Goal: Task Accomplishment & Management: Manage account settings

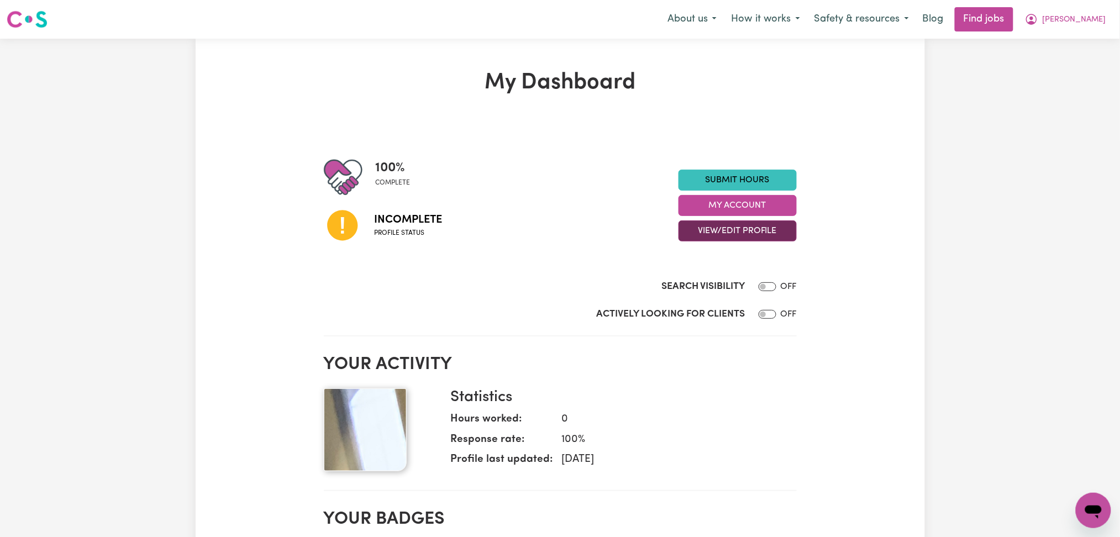
click at [771, 238] on button "View/Edit Profile" at bounding box center [738, 230] width 118 height 21
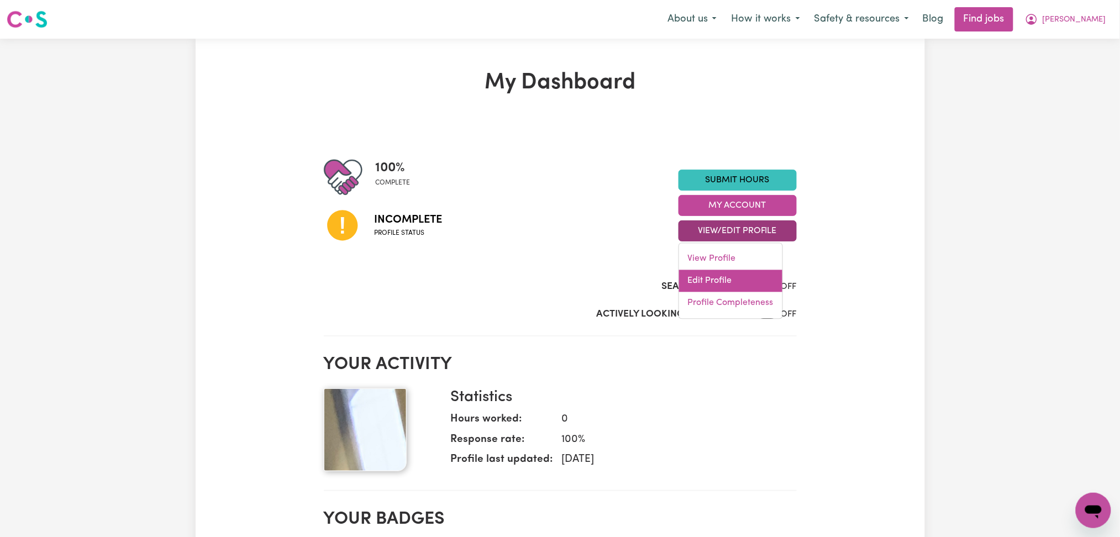
click at [721, 274] on link "Edit Profile" at bounding box center [730, 281] width 103 height 22
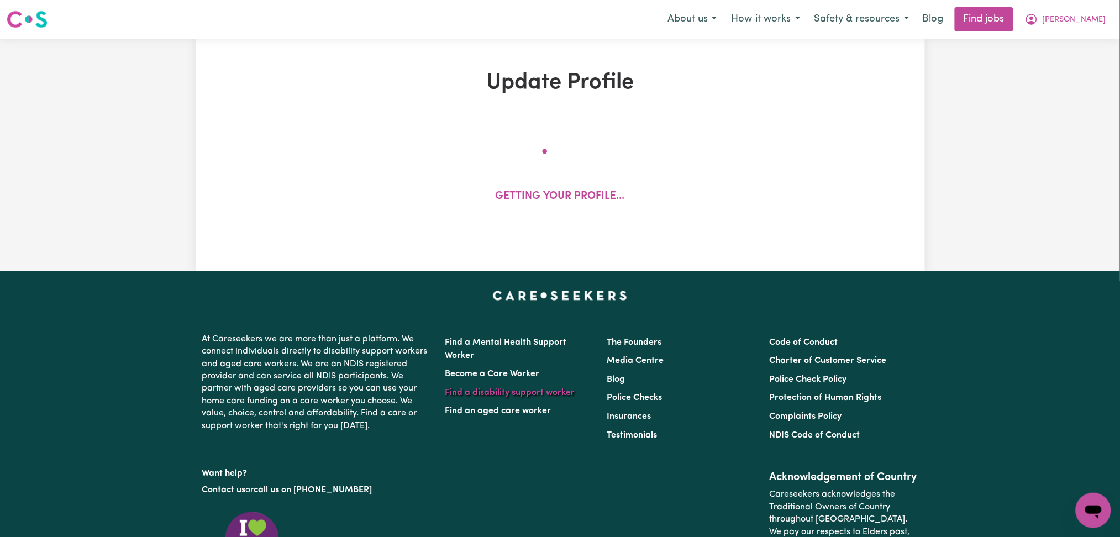
select select "[DEMOGRAPHIC_DATA]"
select select "Student Visa"
select select "Studying a healthcare related degree or qualification"
select select "40"
select select "50"
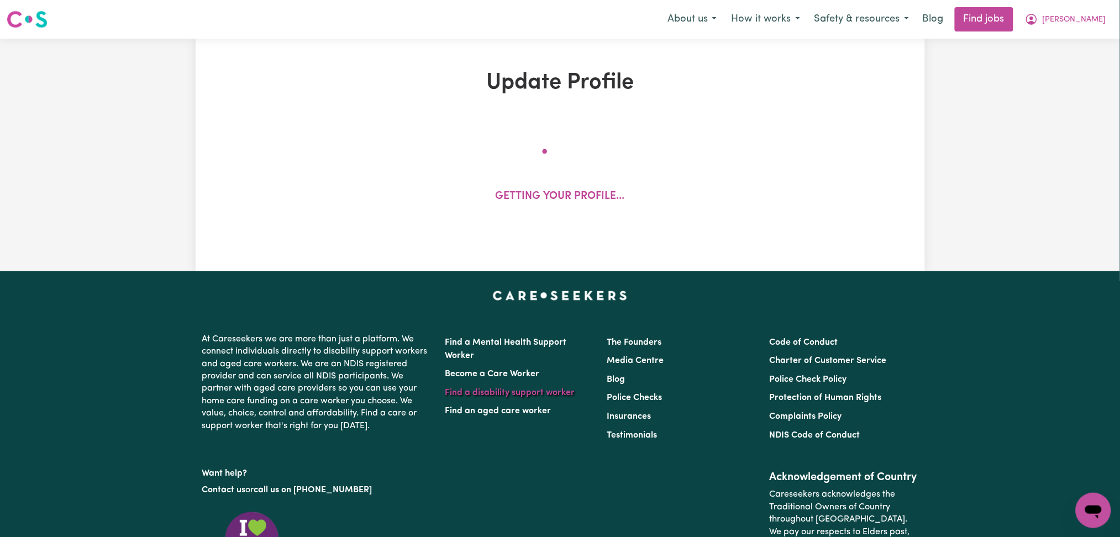
select select "55"
select select "70"
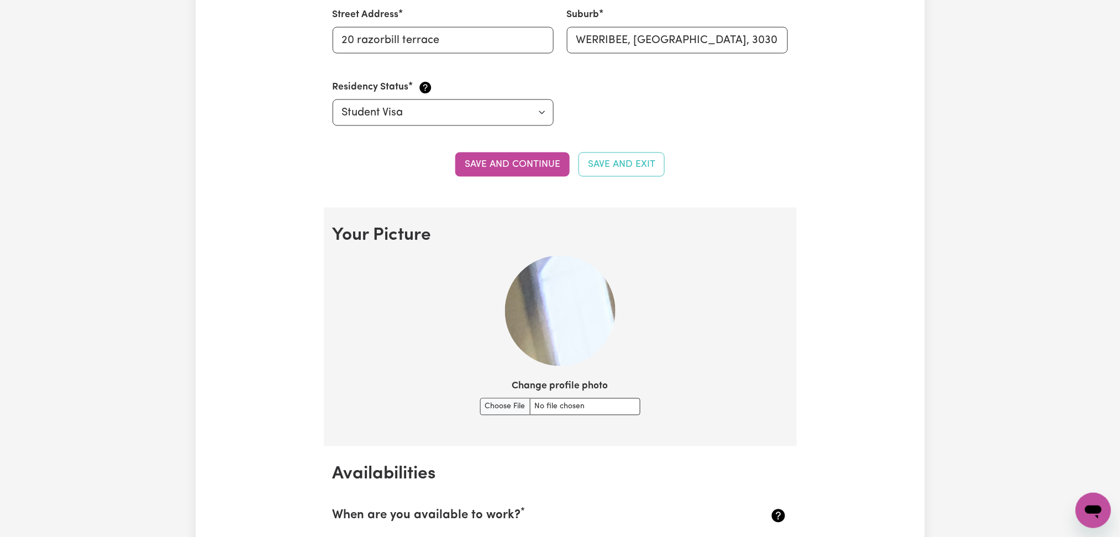
scroll to position [884, 0]
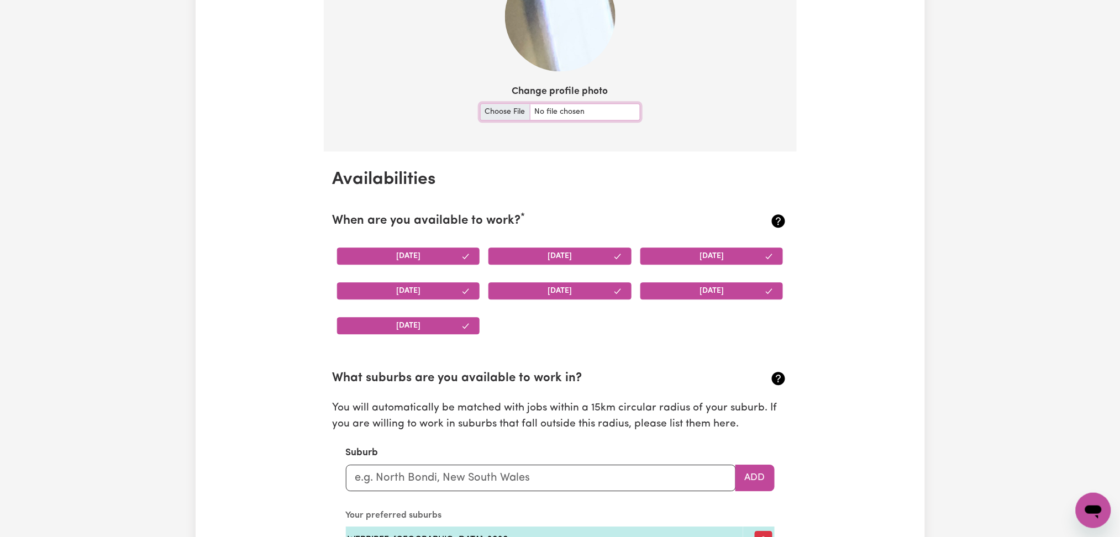
click at [505, 115] on input "Change profile photo" at bounding box center [560, 111] width 160 height 17
type input "C:\fakepath\[PERSON_NAME] prof pict.jpeg"
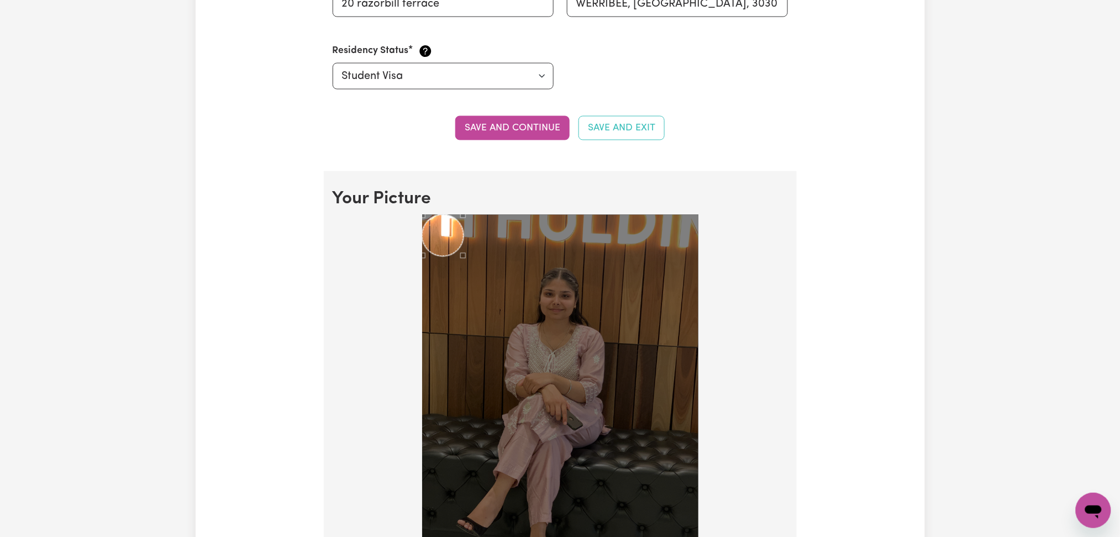
scroll to position [700, 0]
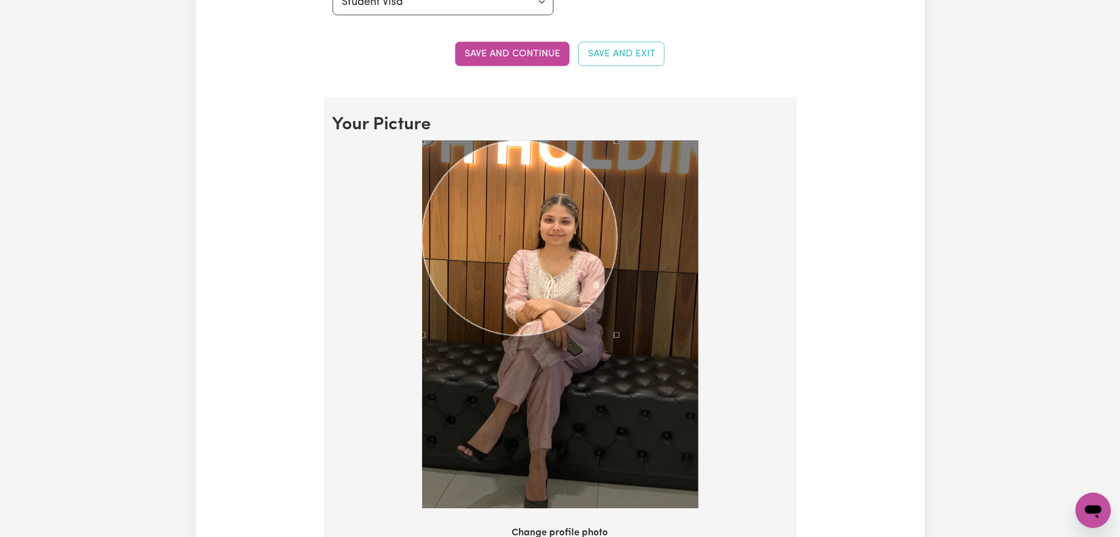
click at [616, 278] on div at bounding box center [560, 325] width 276 height 369
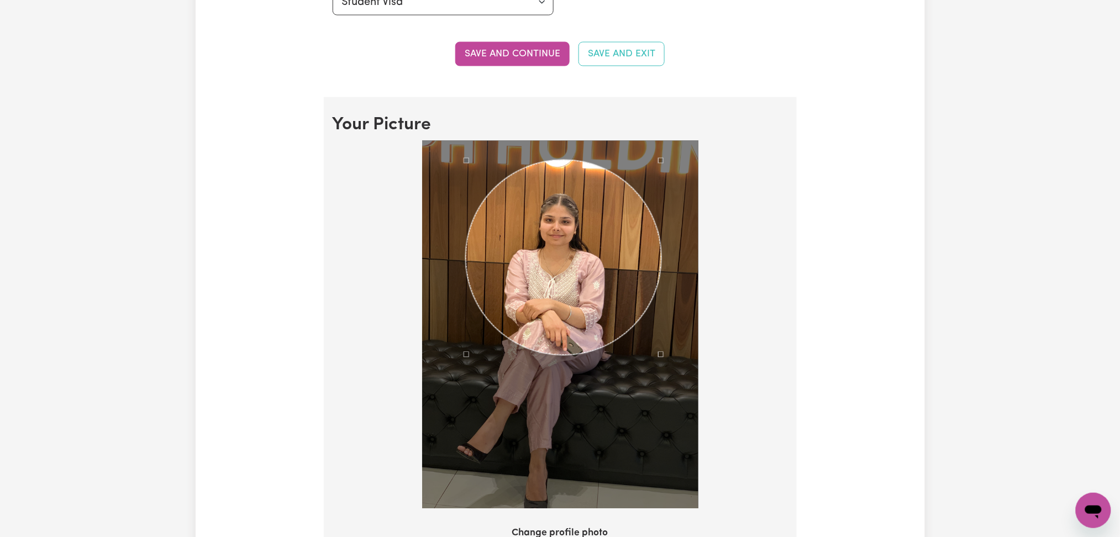
click at [574, 264] on div "Use the arrow keys to move the crop selection area" at bounding box center [563, 257] width 195 height 195
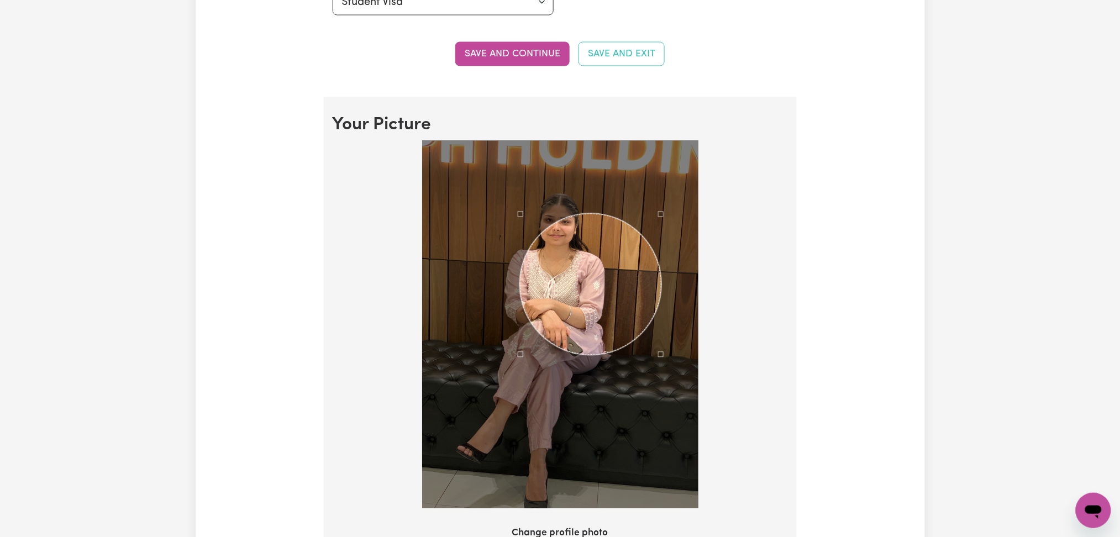
click at [528, 230] on div at bounding box center [560, 325] width 276 height 369
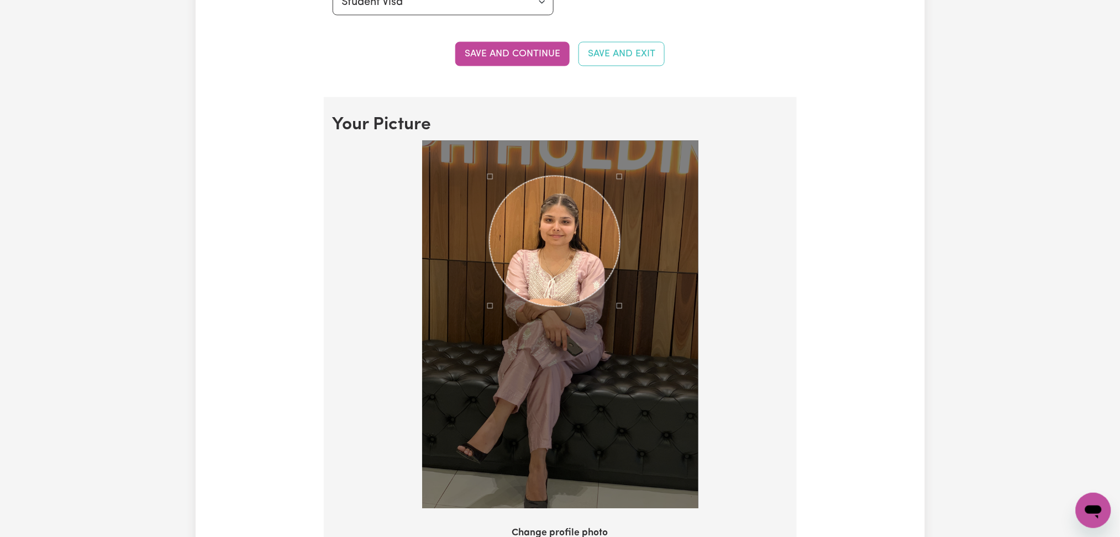
click at [579, 260] on div "Use the arrow keys to move the crop selection area" at bounding box center [555, 241] width 130 height 130
click at [585, 219] on div "Use the arrow keys to move the crop selection area" at bounding box center [558, 233] width 130 height 130
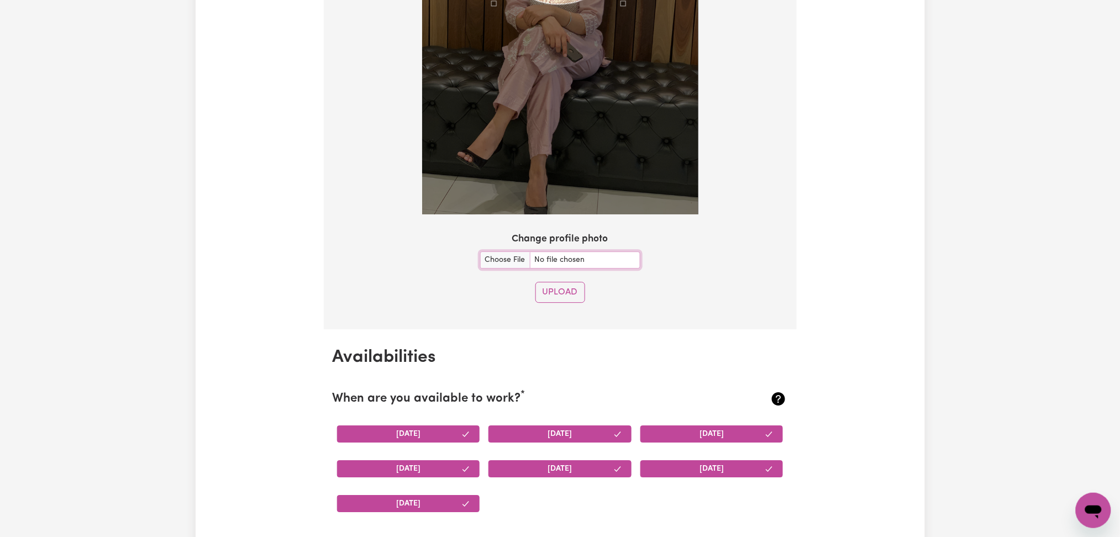
scroll to position [1068, 0]
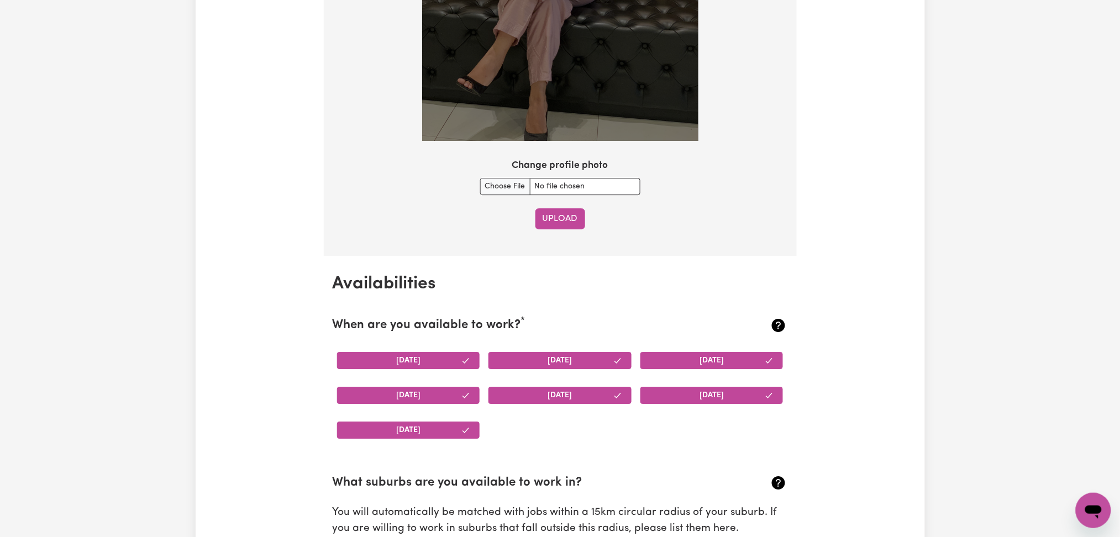
click at [562, 208] on button "Upload" at bounding box center [560, 218] width 50 height 21
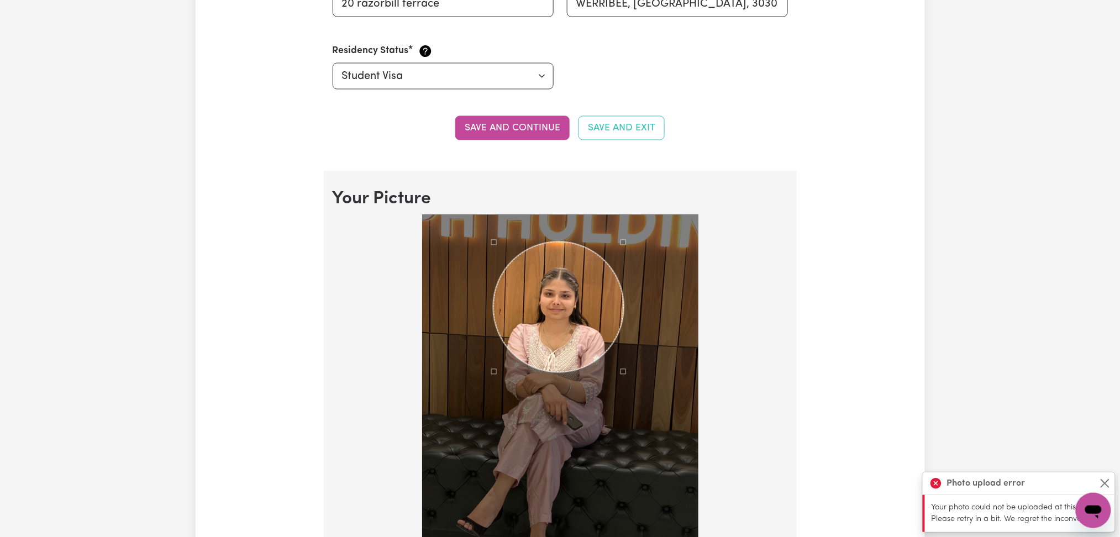
scroll to position [921, 0]
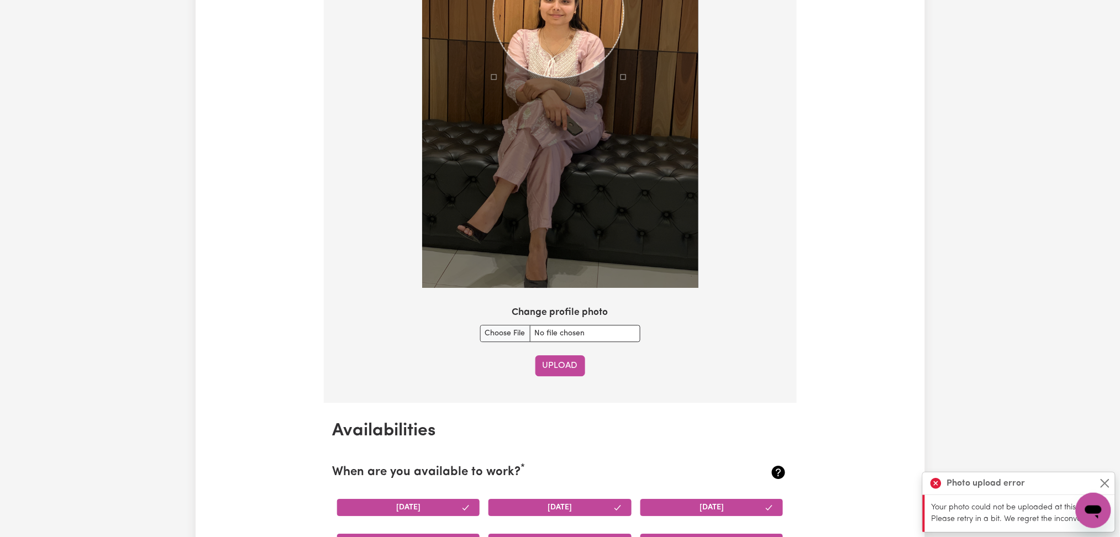
click at [556, 366] on button "Upload" at bounding box center [560, 365] width 50 height 21
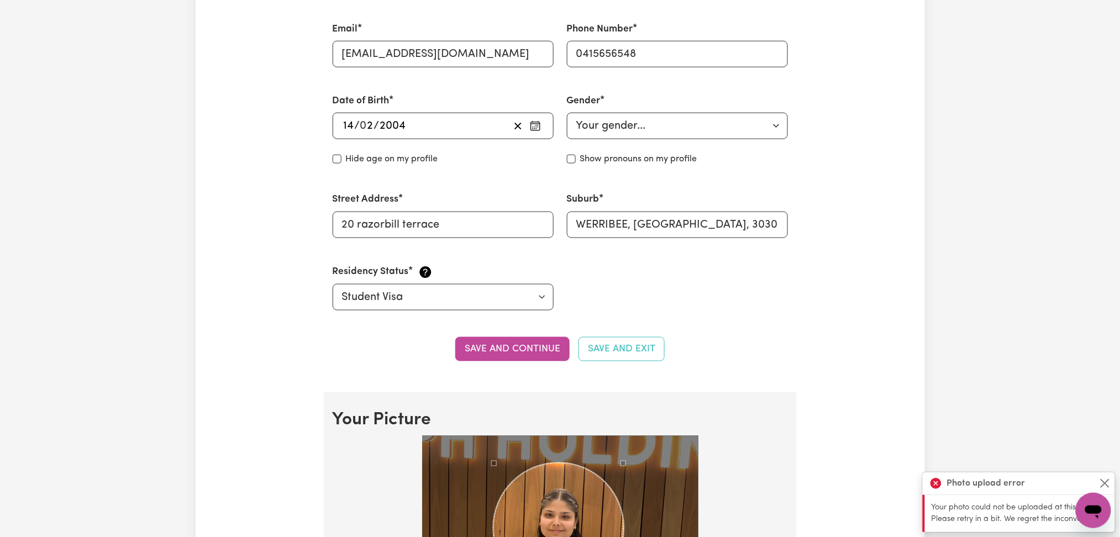
scroll to position [110, 0]
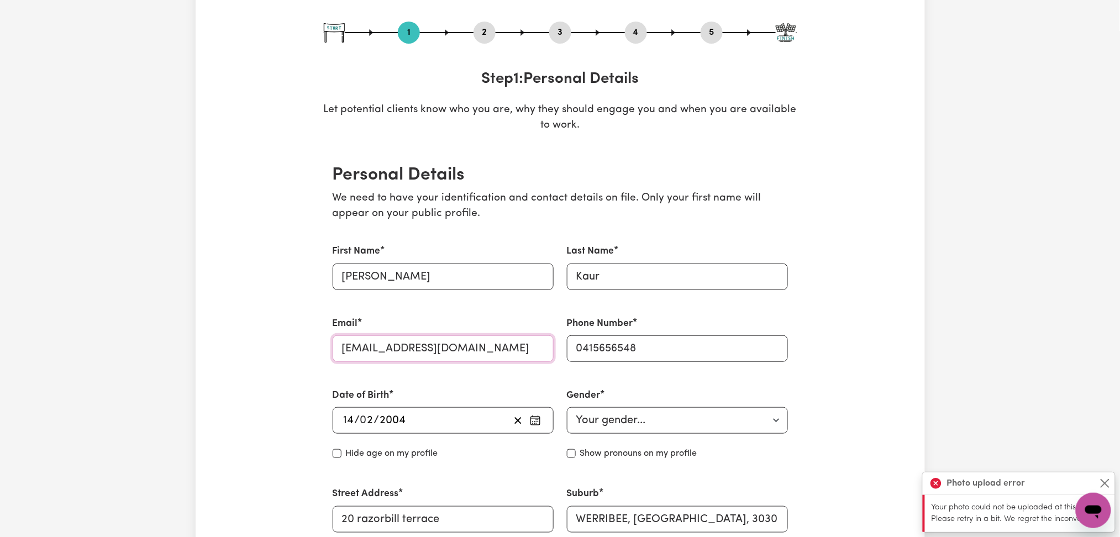
click at [392, 351] on input "[EMAIL_ADDRESS][DOMAIN_NAME]" at bounding box center [443, 348] width 221 height 27
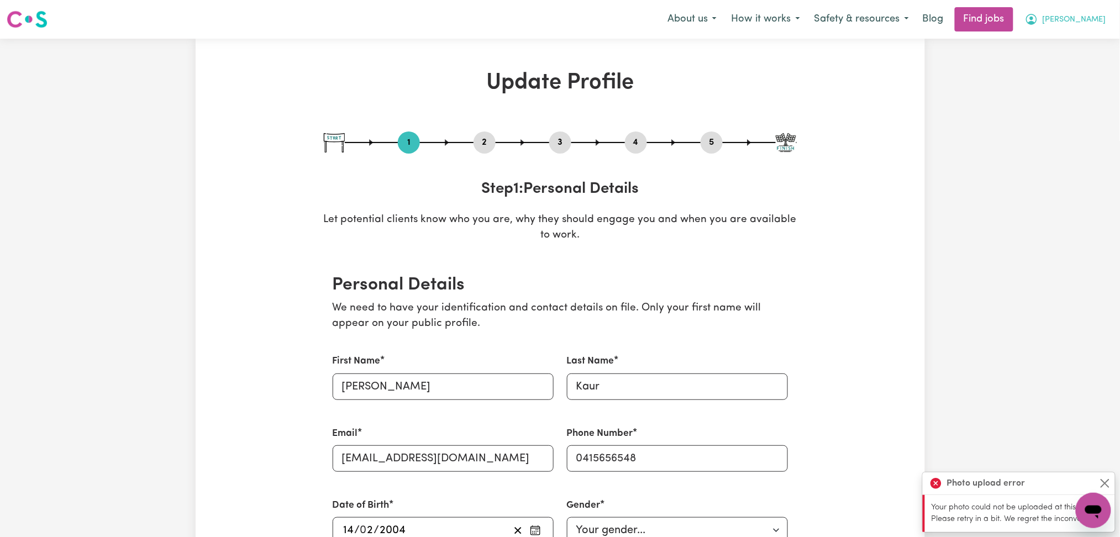
click at [1073, 29] on button "[PERSON_NAME]" at bounding box center [1066, 19] width 96 height 23
click at [1046, 88] on link "Logout" at bounding box center [1069, 84] width 87 height 21
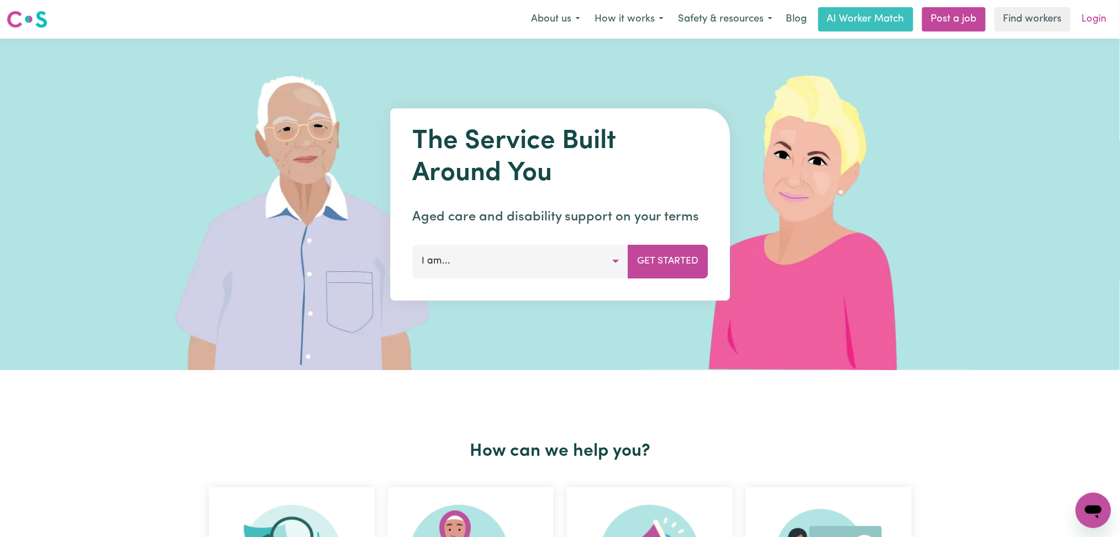
click at [1107, 22] on link "Login" at bounding box center [1094, 19] width 38 height 24
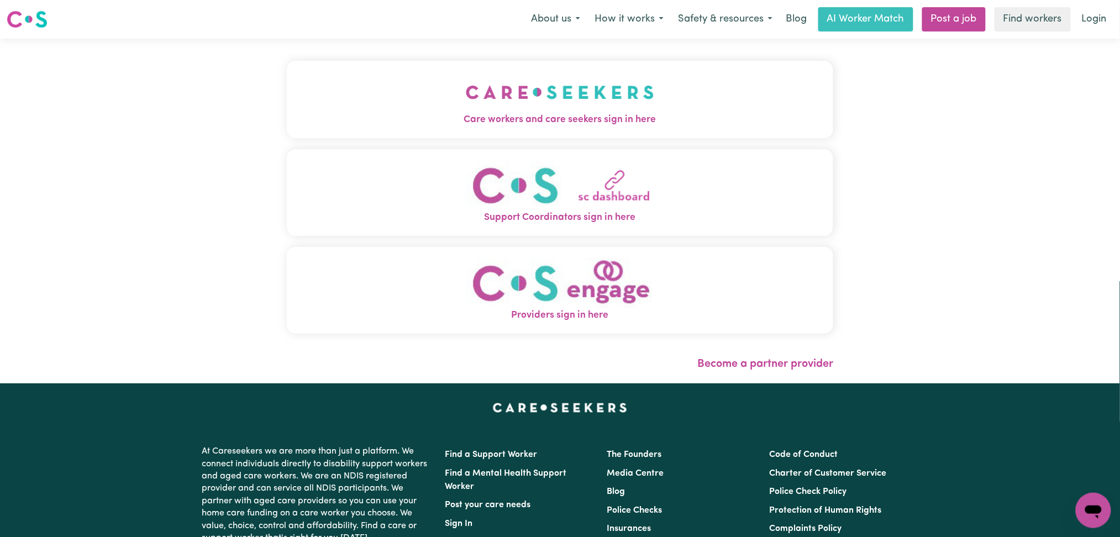
click at [346, 114] on span "Care workers and care seekers sign in here" at bounding box center [560, 120] width 547 height 14
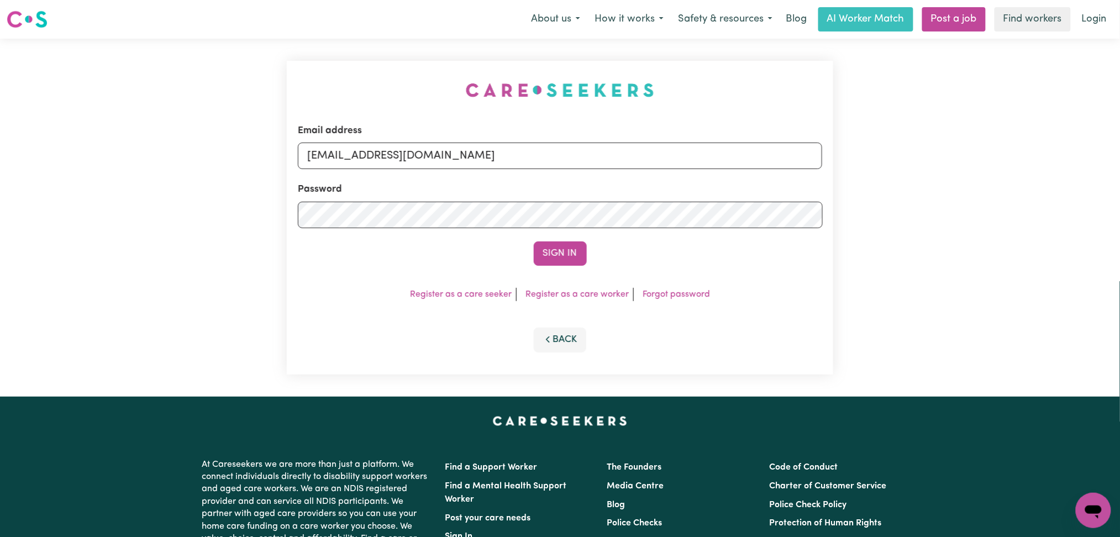
click at [426, 185] on div "Password" at bounding box center [560, 205] width 525 height 46
drag, startPoint x: 419, startPoint y: 157, endPoint x: 416, endPoint y: 166, distance: 9.7
click at [419, 157] on input "[EMAIL_ADDRESS][DOMAIN_NAME]" at bounding box center [560, 156] width 525 height 27
drag, startPoint x: 364, startPoint y: 151, endPoint x: 649, endPoint y: 151, distance: 285.1
click at [649, 151] on input "Superuser~[PERSON_NAME][EMAIL_ADDRESS][DOMAIN_NAME]" at bounding box center [560, 156] width 525 height 27
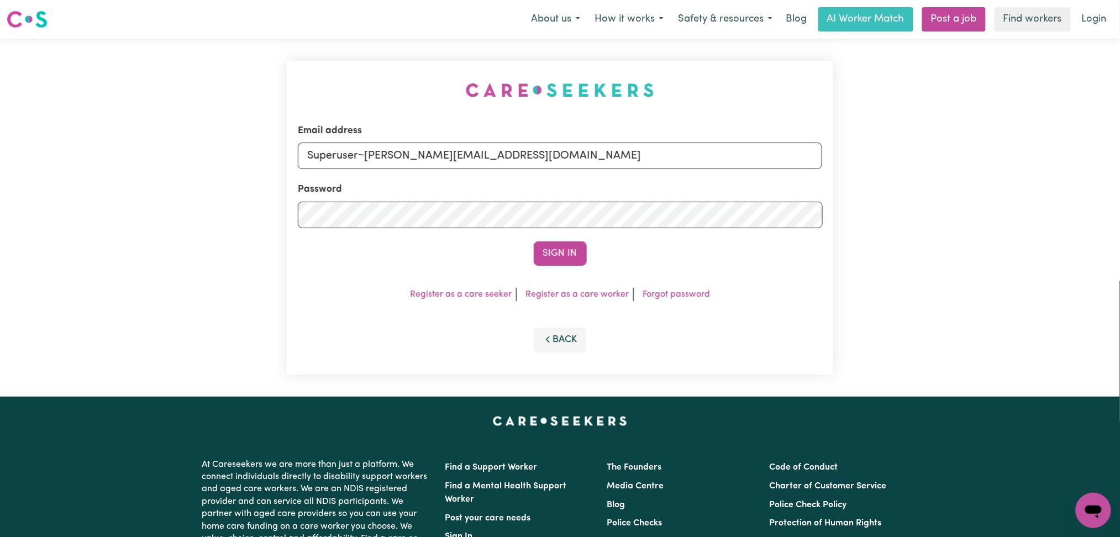
type input "Superuser~[PERSON_NAME][EMAIL_ADDRESS][DOMAIN_NAME]"
click at [560, 237] on form "Email address Superuser~[PERSON_NAME][EMAIL_ADDRESS][DOMAIN_NAME] Password Sign…" at bounding box center [560, 195] width 525 height 142
click at [559, 248] on button "Sign In" at bounding box center [560, 253] width 53 height 24
